Goal: Task Accomplishment & Management: Use online tool/utility

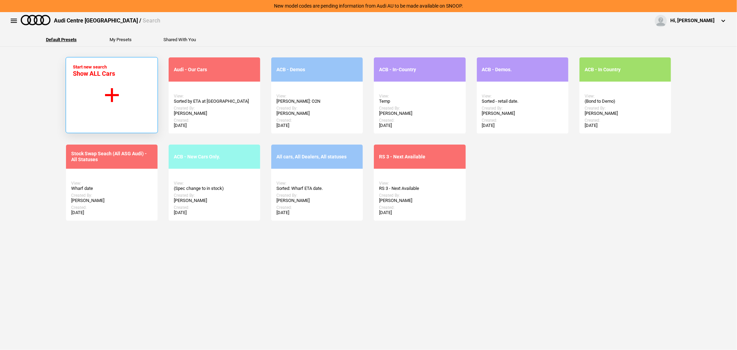
click at [95, 102] on button "Start new search Show ALL Cars" at bounding box center [112, 95] width 92 height 76
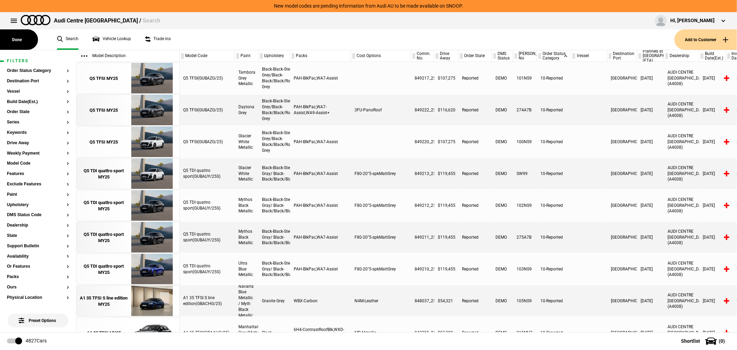
click at [714, 37] on button "Add to Customer" at bounding box center [706, 39] width 63 height 20
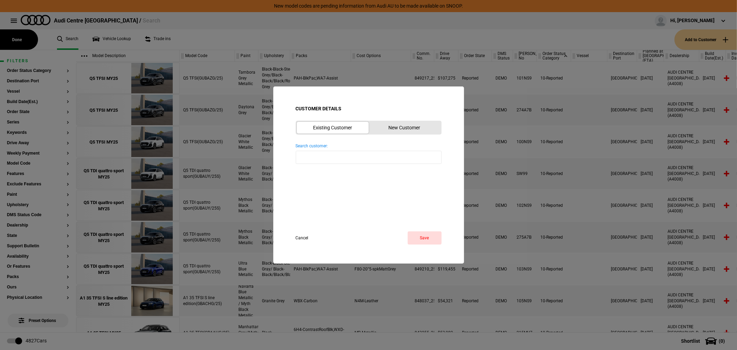
click at [416, 123] on button "New Customer" at bounding box center [405, 128] width 72 height 12
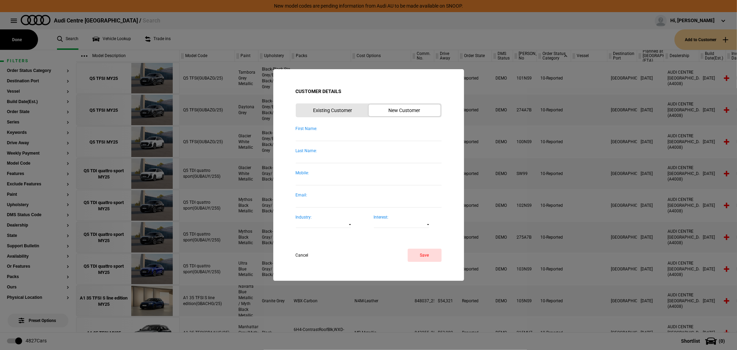
click at [360, 135] on input "First Name:" at bounding box center [369, 136] width 146 height 9
type input "[PERSON_NAME]"
click at [334, 177] on input "Mobile:" at bounding box center [369, 180] width 146 height 9
type input "0400404442"
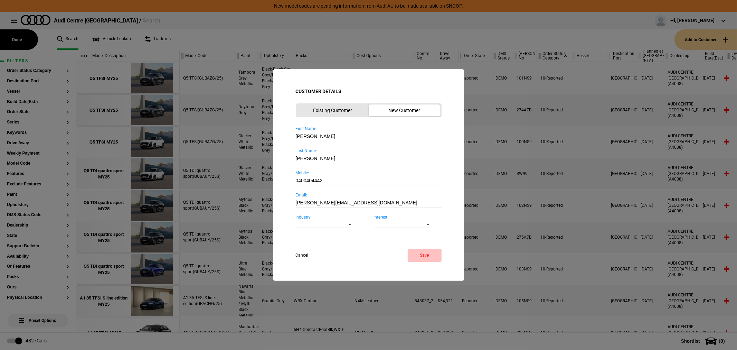
type input "[PERSON_NAME][EMAIL_ADDRESS][DOMAIN_NAME]"
click at [432, 253] on button "Save" at bounding box center [425, 254] width 34 height 13
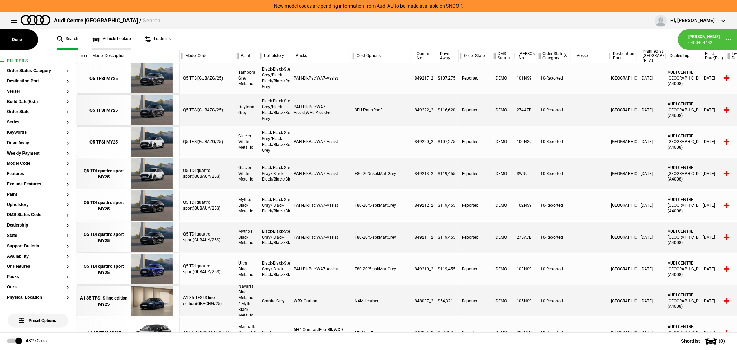
click at [111, 37] on link "Vehicle Lookup" at bounding box center [111, 39] width 39 height 20
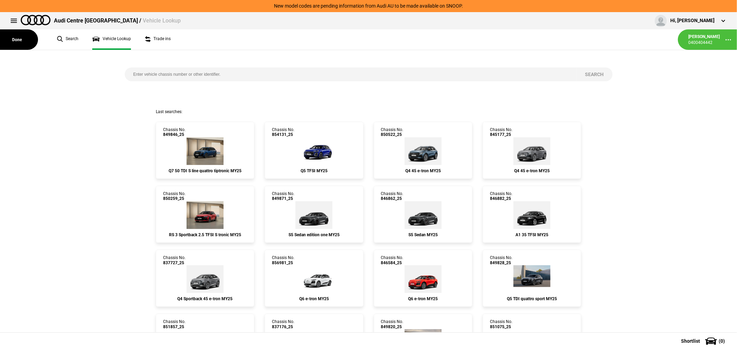
click at [209, 65] on div "Search" at bounding box center [369, 79] width 498 height 59
click at [212, 69] on input "search" at bounding box center [351, 74] width 452 height 14
type input "848086"
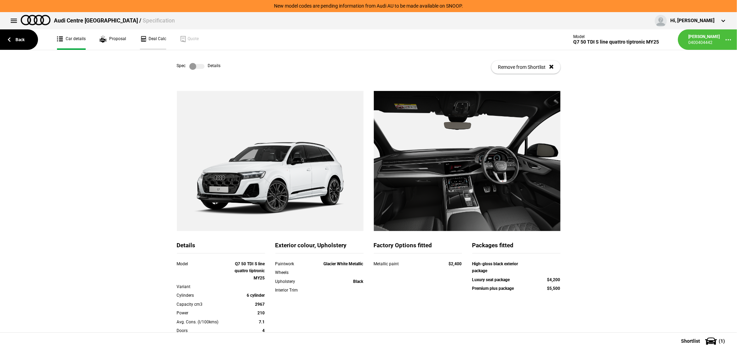
click at [147, 36] on link "Deal Calc" at bounding box center [153, 39] width 26 height 20
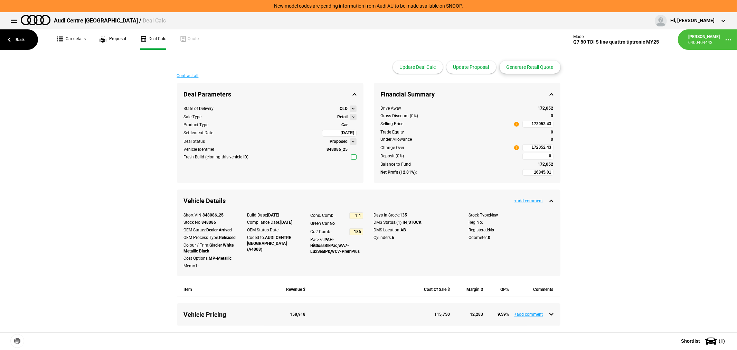
click at [528, 67] on button "Generate Retail Quote" at bounding box center [530, 66] width 61 height 13
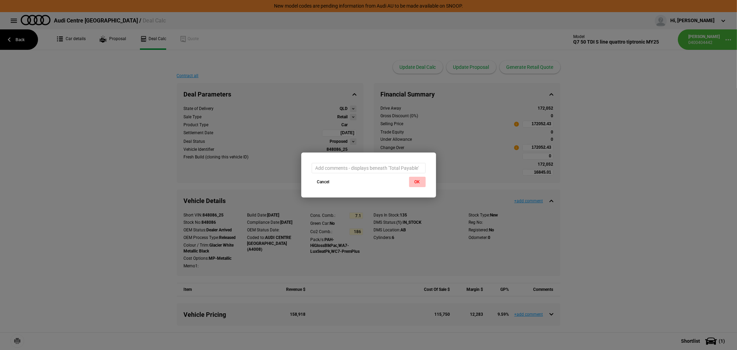
click at [419, 180] on button "OK" at bounding box center [417, 182] width 17 height 10
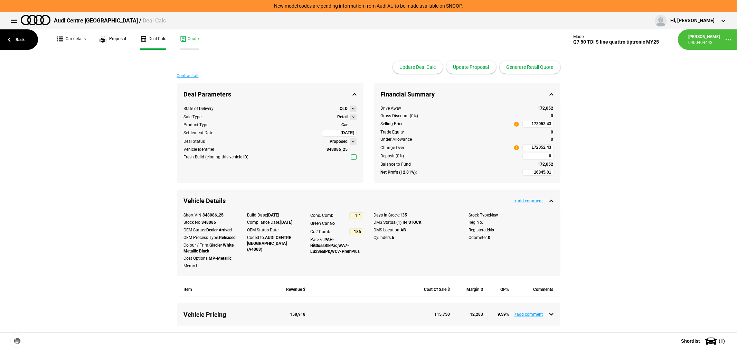
click at [191, 36] on link "Quote" at bounding box center [189, 39] width 19 height 20
click at [19, 35] on link "Back" at bounding box center [19, 39] width 38 height 20
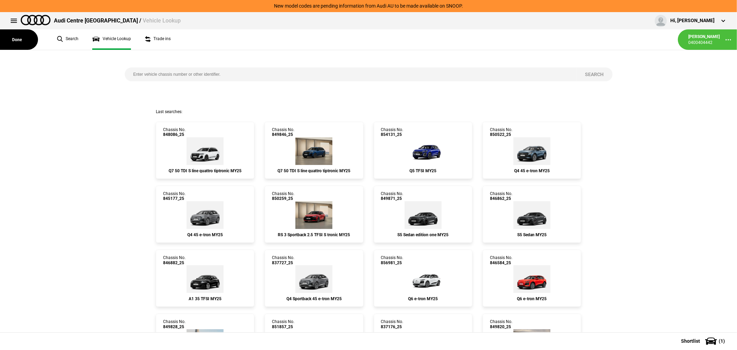
click at [217, 74] on input "search" at bounding box center [351, 74] width 452 height 14
type input "849846"
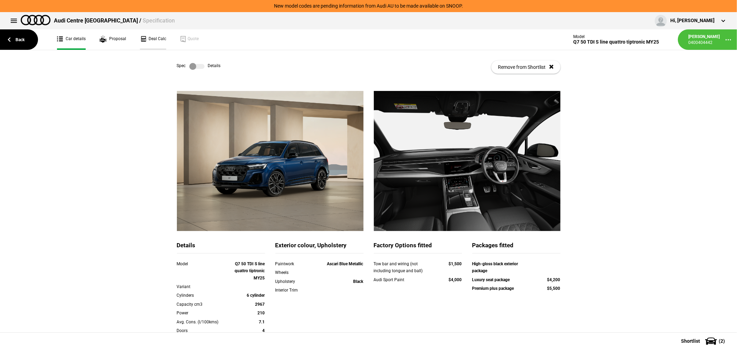
click at [156, 40] on link "Deal Calc" at bounding box center [153, 39] width 26 height 20
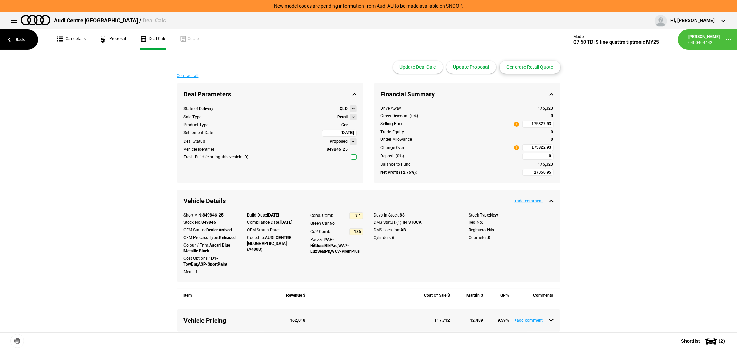
click at [535, 67] on button "Generate Retail Quote" at bounding box center [530, 66] width 61 height 13
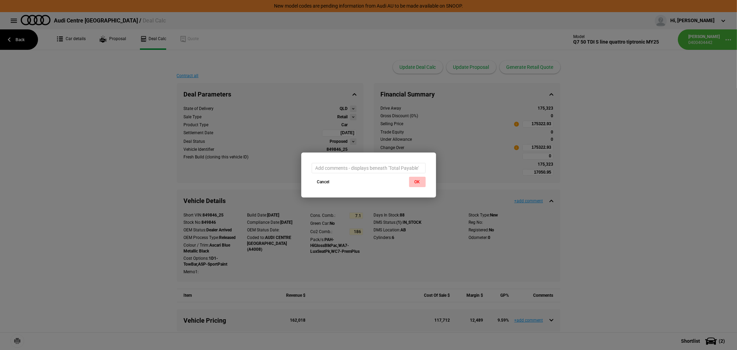
click at [417, 182] on button "OK" at bounding box center [417, 182] width 17 height 10
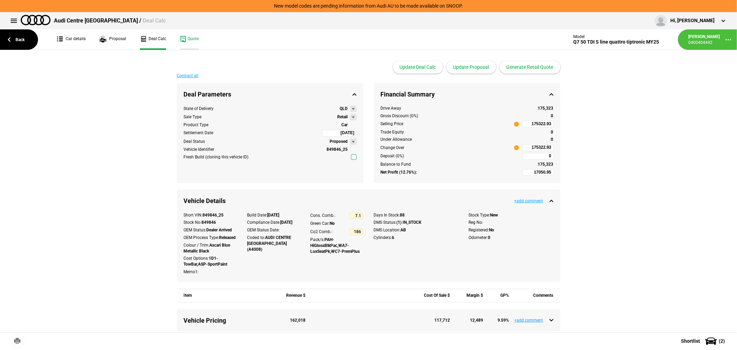
click at [188, 37] on link "Quote" at bounding box center [189, 39] width 19 height 20
